Goal: Find specific page/section: Find specific page/section

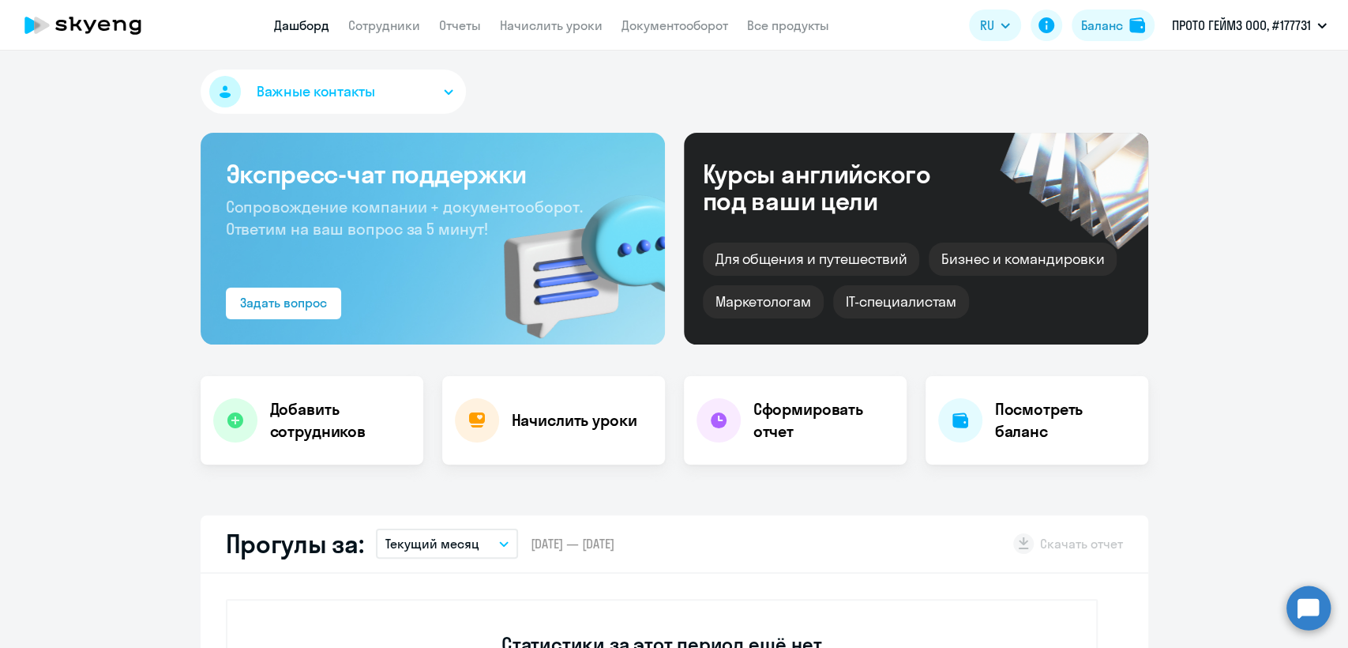
select select "30"
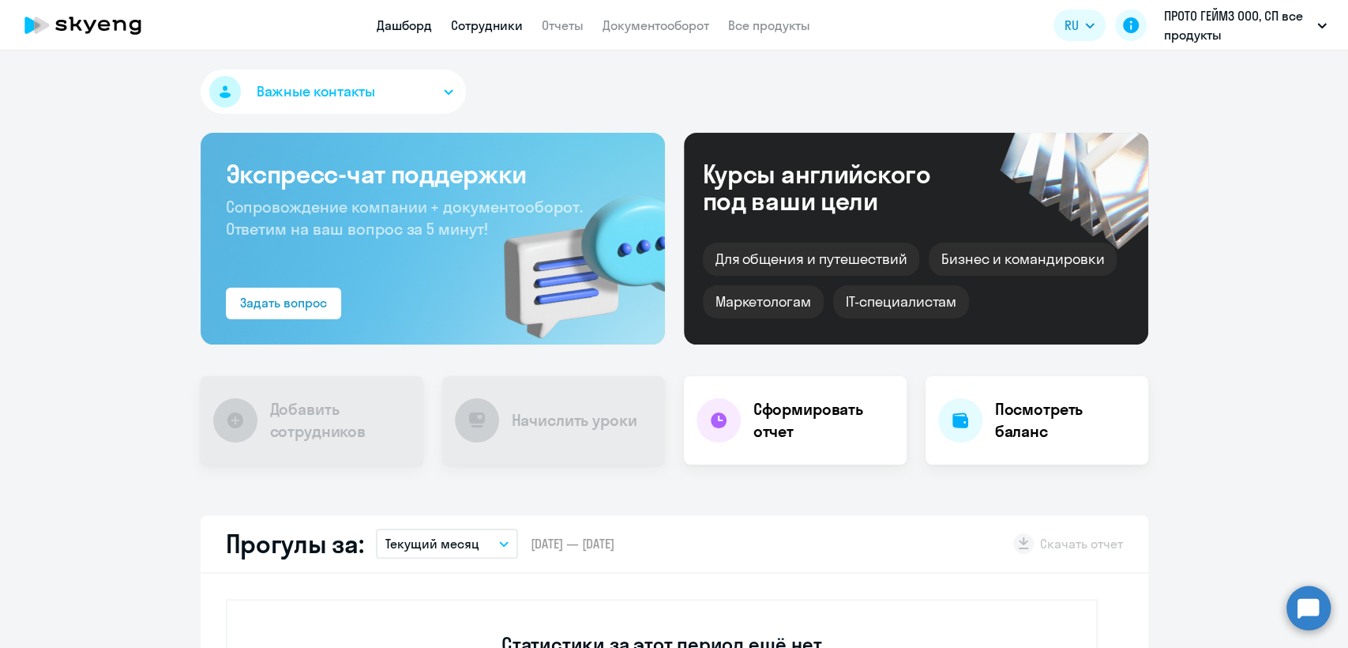
click at [493, 26] on link "Сотрудники" at bounding box center [487, 25] width 72 height 16
select select "30"
